Goal: Information Seeking & Learning: Find specific fact

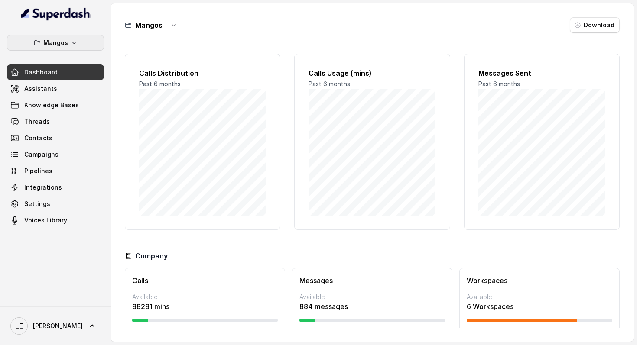
click at [74, 42] on icon "button" at bounding box center [74, 42] width 7 height 7
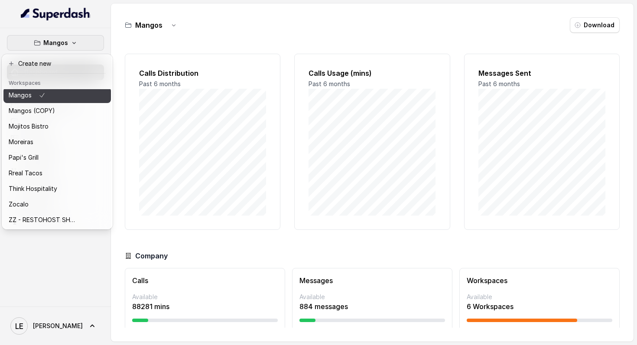
scroll to position [146, 0]
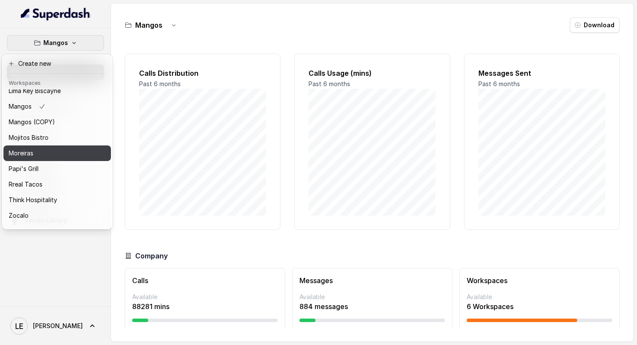
click at [53, 144] on button "Mojitos Bistro" at bounding box center [56, 138] width 107 height 16
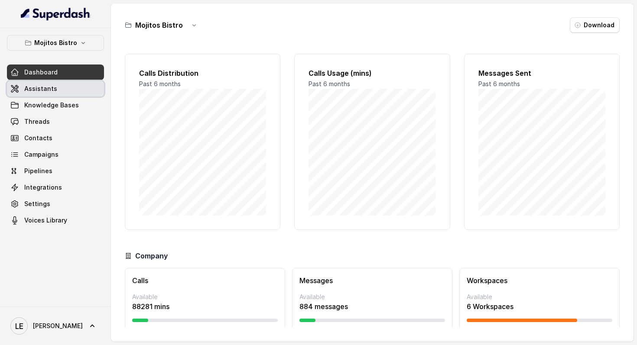
click at [69, 92] on link "Assistants" at bounding box center [55, 89] width 97 height 16
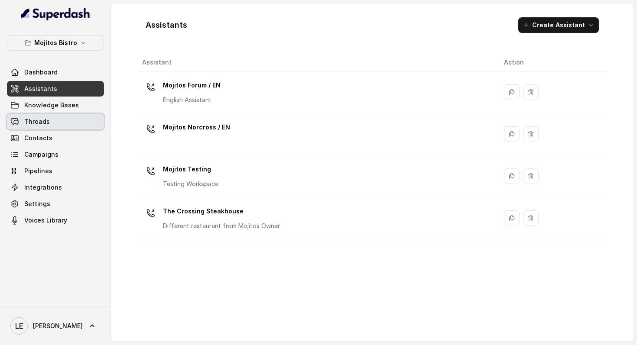
click at [63, 126] on link "Threads" at bounding box center [55, 122] width 97 height 16
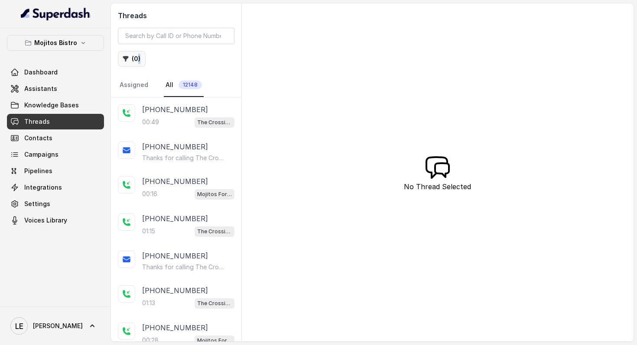
click at [130, 63] on button "( 0 )" at bounding box center [132, 59] width 28 height 16
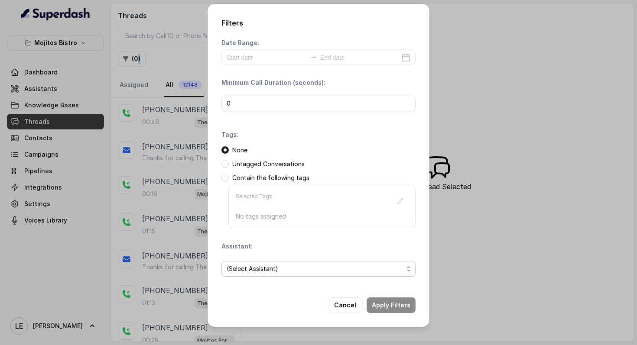
click at [262, 269] on span "(Select Assistant)" at bounding box center [315, 269] width 177 height 10
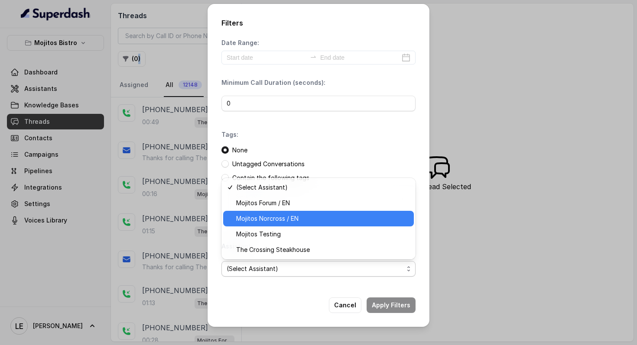
click at [300, 216] on span "Mojitos Norcross / EN" at bounding box center [322, 219] width 172 height 10
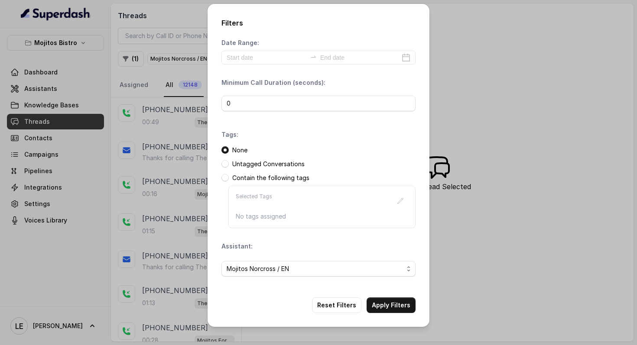
click at [300, 217] on p "No tags assigned" at bounding box center [322, 216] width 172 height 9
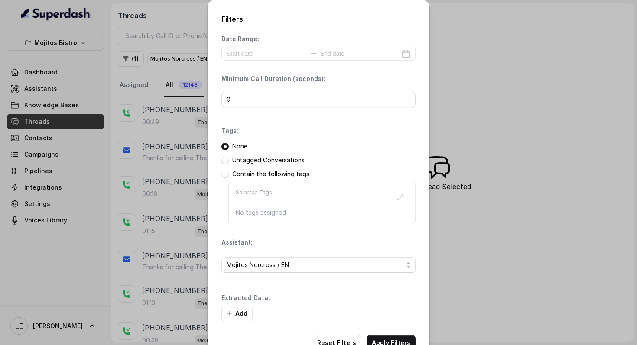
click at [277, 37] on div "Date Range:" at bounding box center [318, 48] width 194 height 26
click at [277, 52] on input at bounding box center [267, 54] width 80 height 10
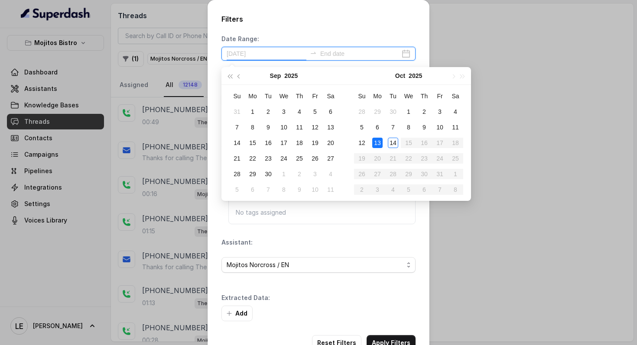
type input "[DATE]"
click at [380, 142] on div "13" at bounding box center [377, 143] width 10 height 10
type input "[DATE]"
click at [389, 142] on div "14" at bounding box center [393, 143] width 10 height 10
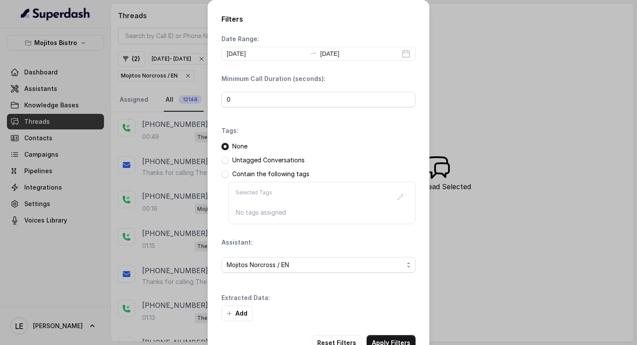
scroll to position [26, 0]
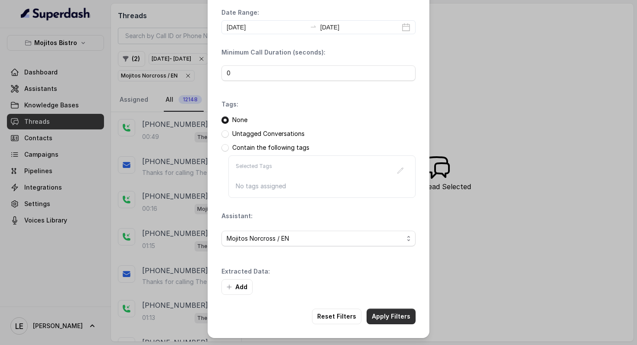
click at [394, 318] on button "Apply Filters" at bounding box center [390, 317] width 49 height 16
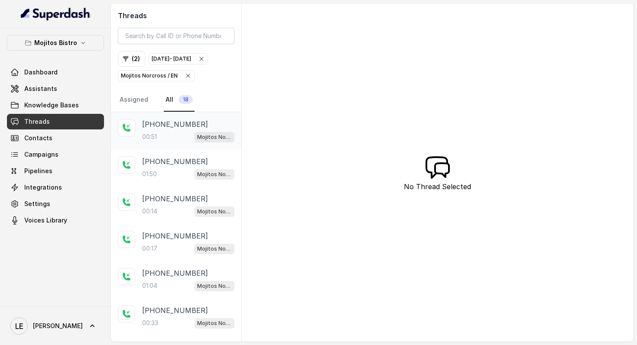
click at [213, 143] on span "Mojitos Norcross / EN" at bounding box center [215, 137] width 40 height 10
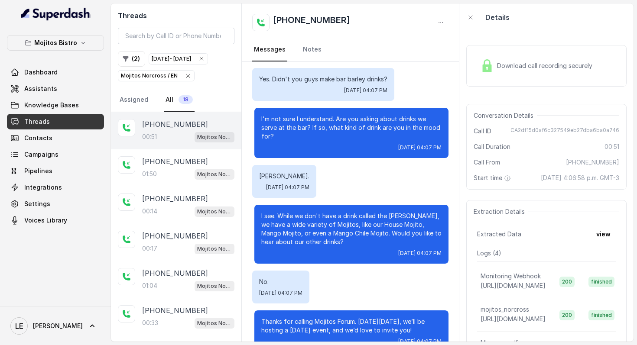
scroll to position [63, 0]
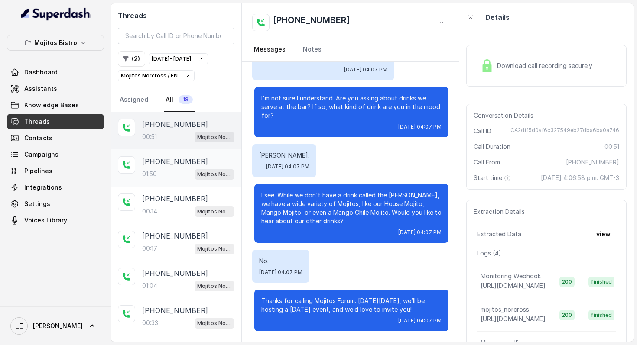
click at [180, 180] on div "01:50 Mojitos Norcross / EN" at bounding box center [188, 174] width 92 height 11
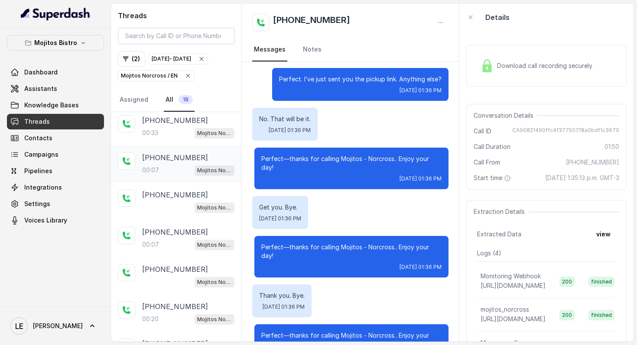
scroll to position [452, 0]
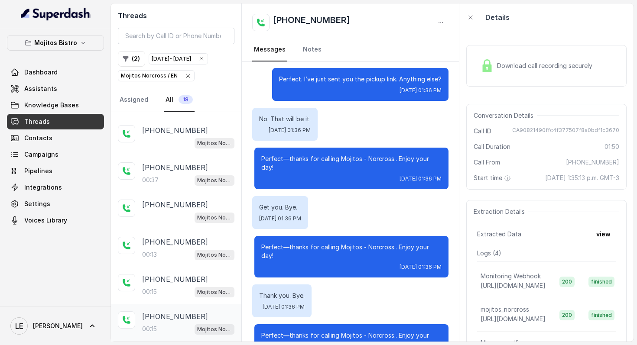
click at [180, 318] on p "[PHONE_NUMBER]" at bounding box center [175, 316] width 66 height 10
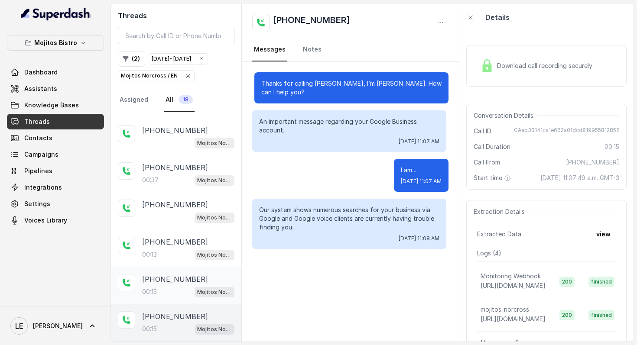
click at [195, 280] on div "[PHONE_NUMBER]" at bounding box center [188, 279] width 92 height 10
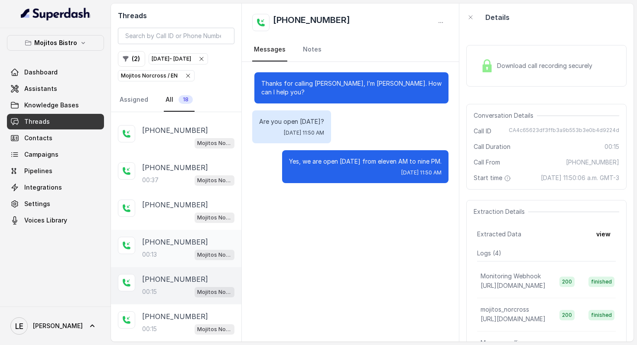
click at [188, 247] on p "[PHONE_NUMBER]" at bounding box center [175, 242] width 66 height 10
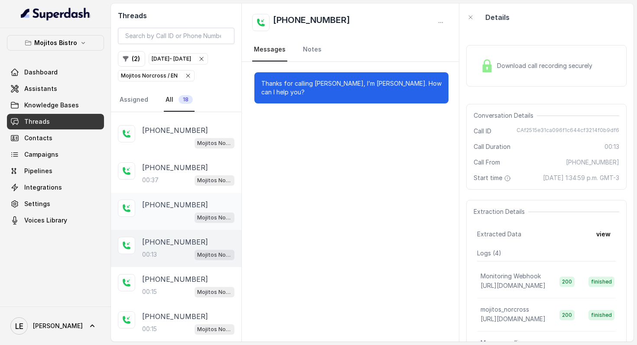
click at [193, 201] on div "[PHONE_NUMBER]" at bounding box center [188, 205] width 92 height 10
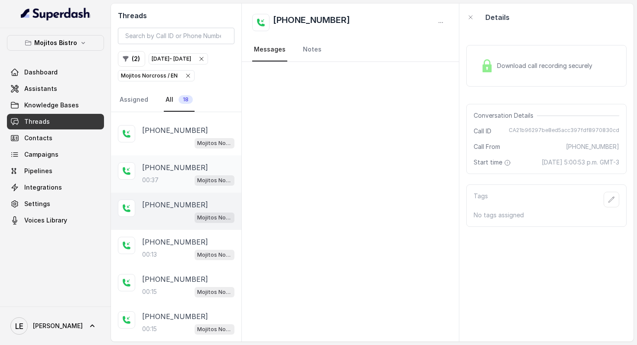
click at [193, 178] on div "00:37 Mojitos Norcross / EN" at bounding box center [188, 180] width 92 height 11
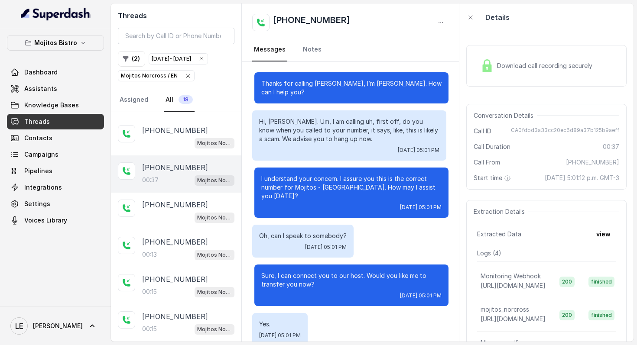
scroll to position [6, 0]
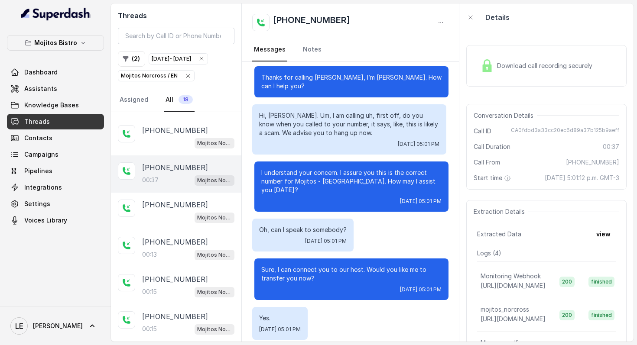
click at [540, 126] on div "Conversation Details Call ID CA0fdbd3a33cc20ec6d89a37b125b9aeff Call Duration 0…" at bounding box center [546, 147] width 160 height 86
copy span "CA0fdbd3a33cc20ec6d89a37b125b9aeff"
